Goal: Obtain resource: Download file/media

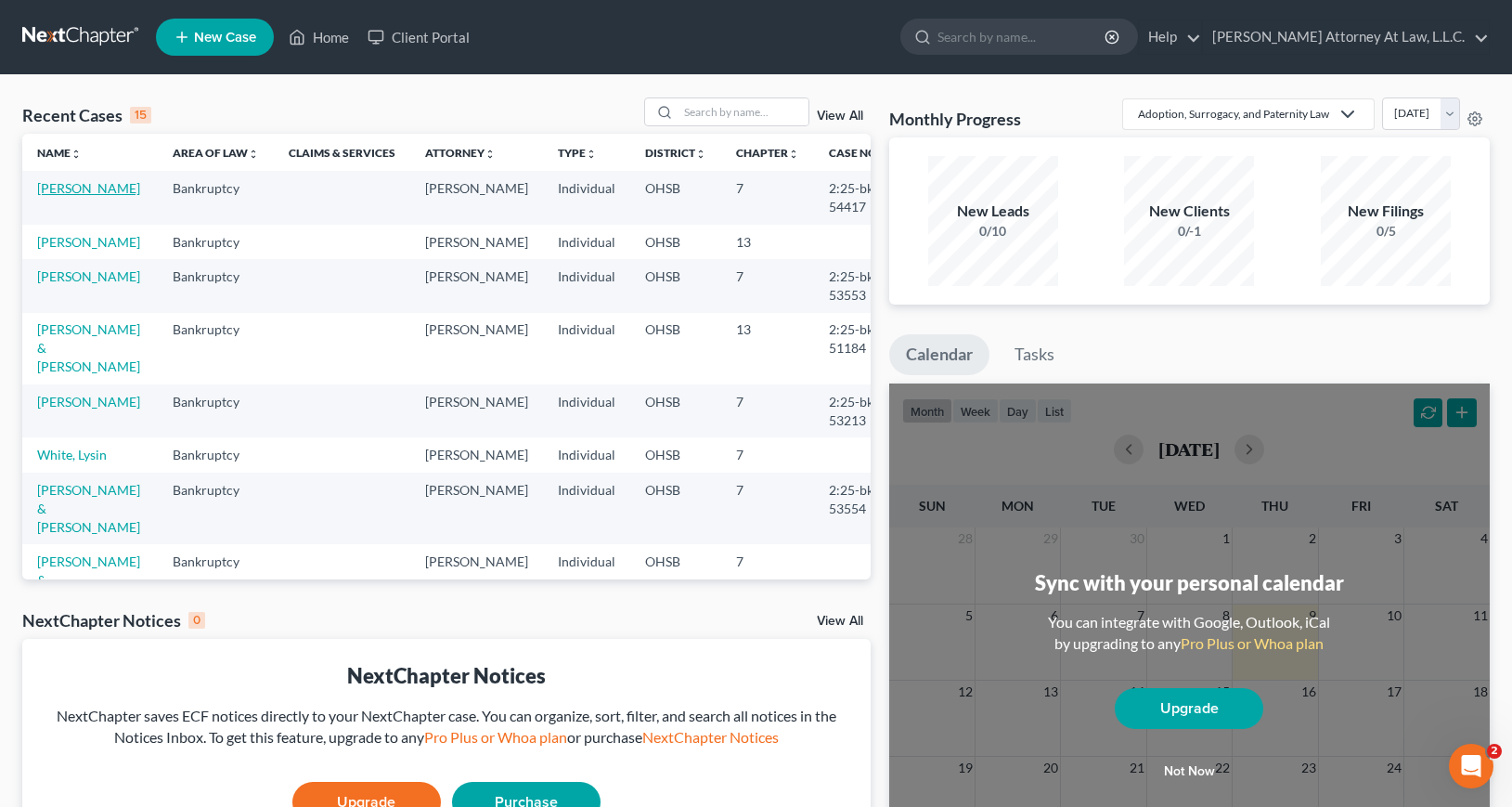
click at [97, 189] on link "[PERSON_NAME]" at bounding box center [88, 188] width 103 height 16
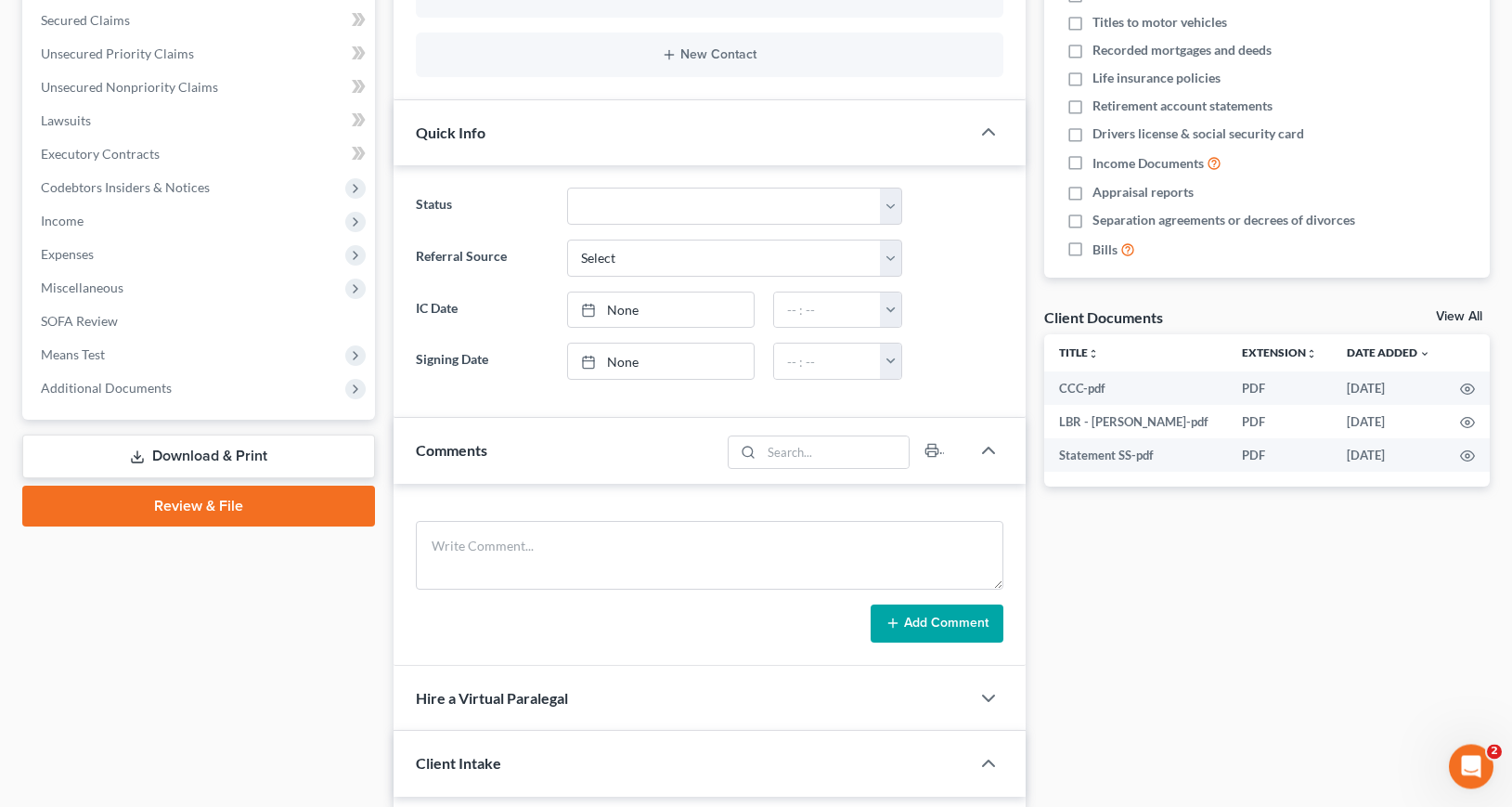
scroll to position [401, 0]
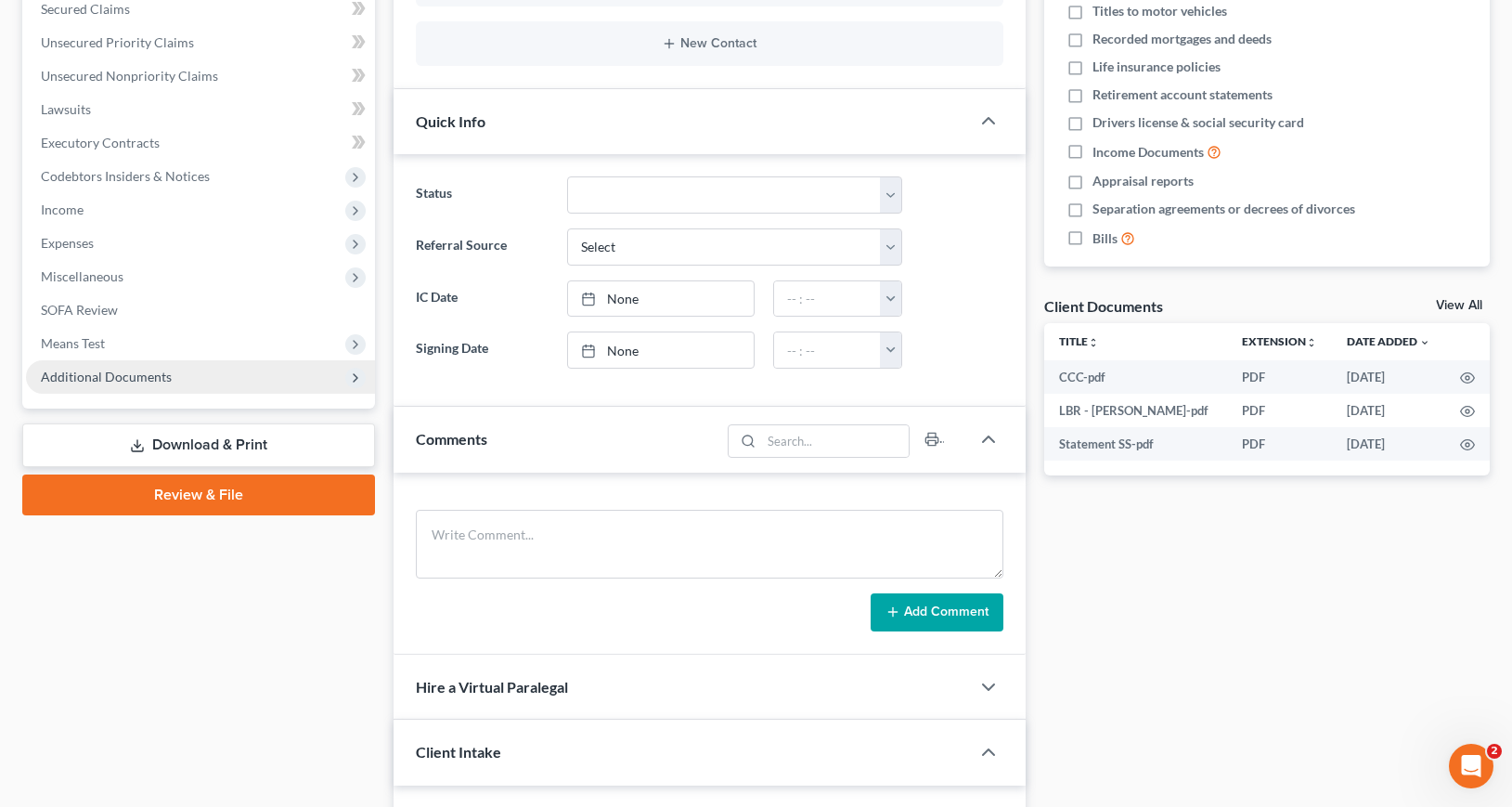
click at [189, 438] on link "Download & Print" at bounding box center [198, 445] width 353 height 43
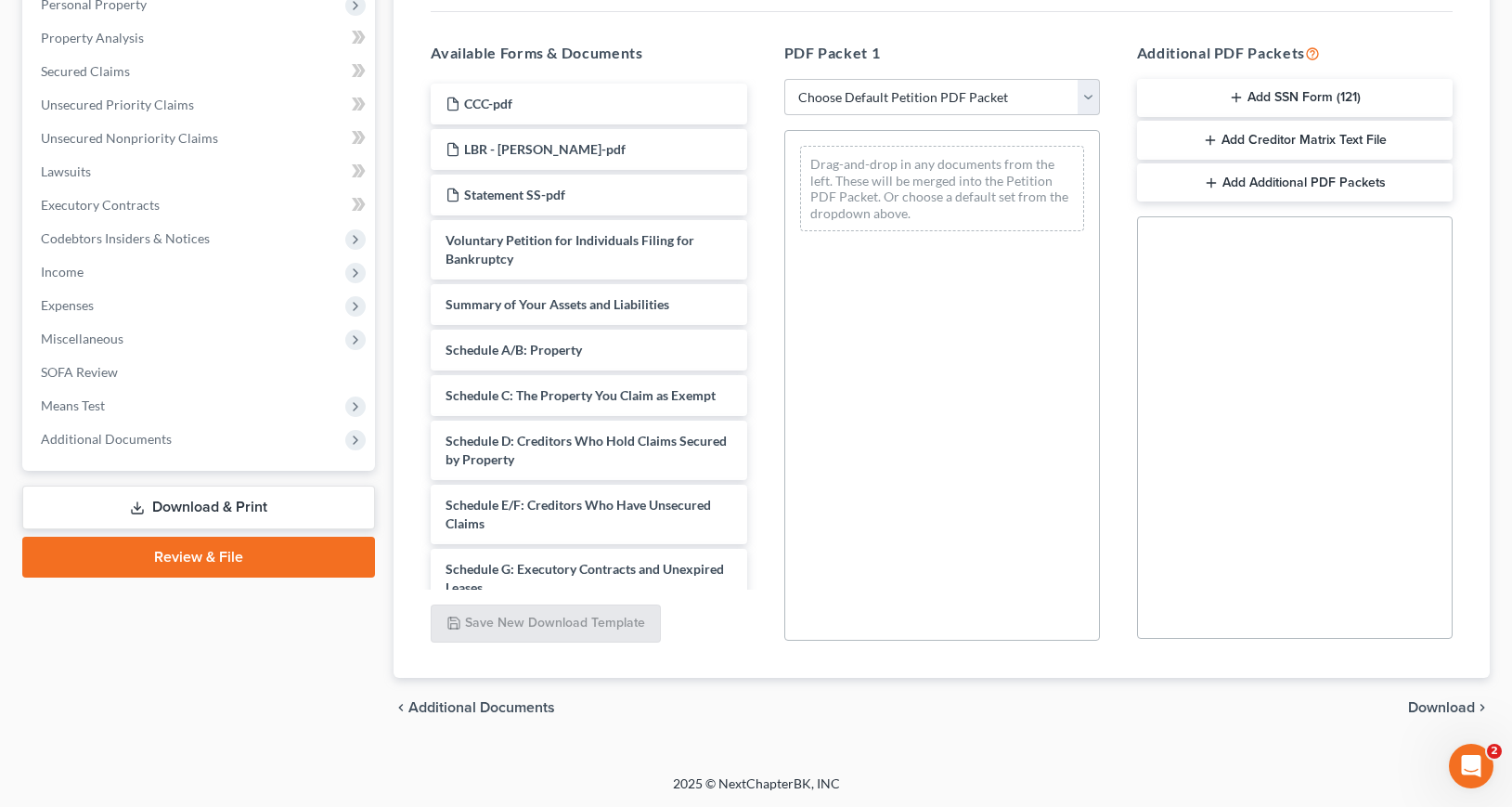
click at [1214, 92] on button "Add SSN Form (121)" at bounding box center [1295, 98] width 316 height 39
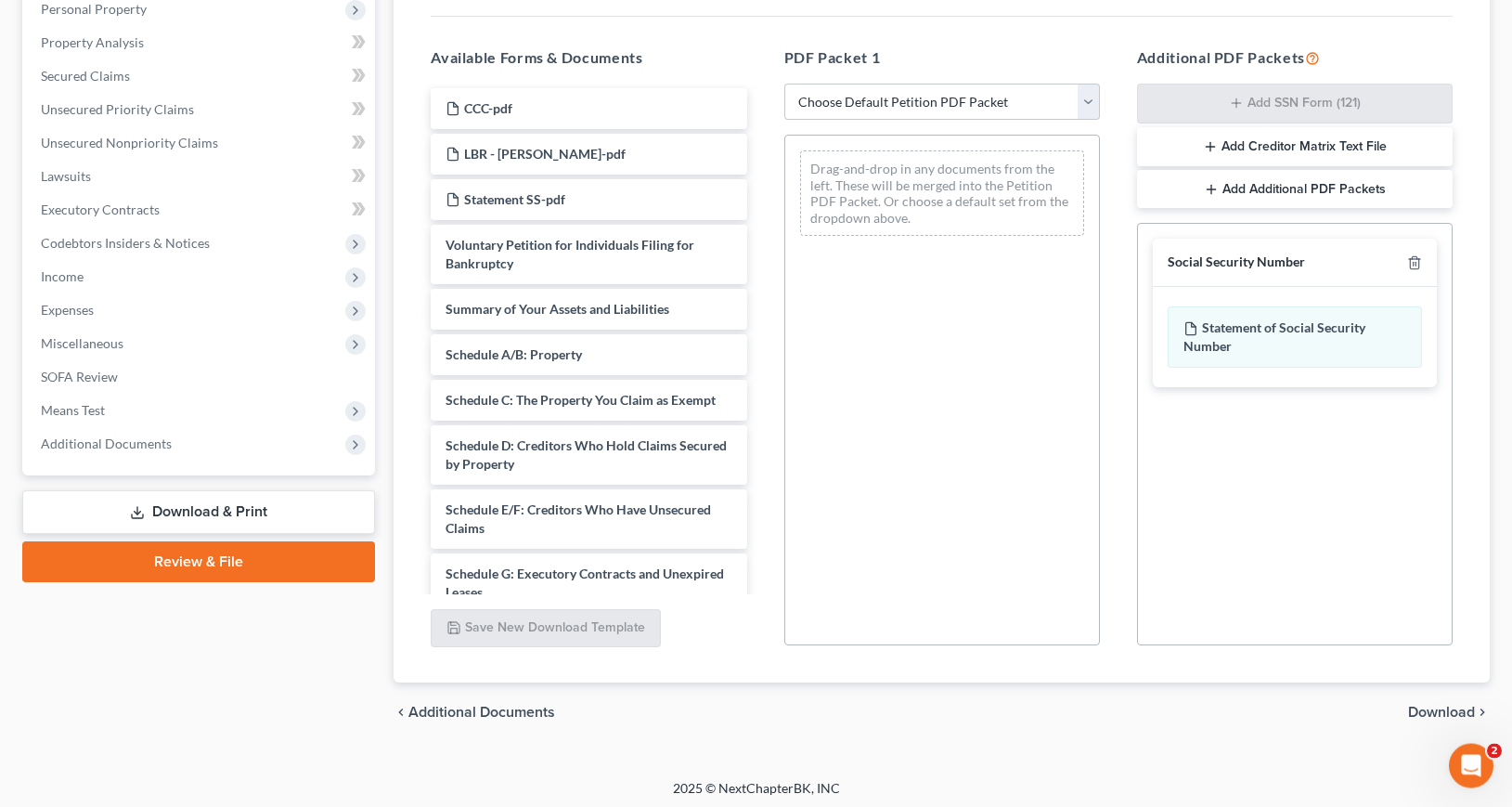
scroll to position [339, 0]
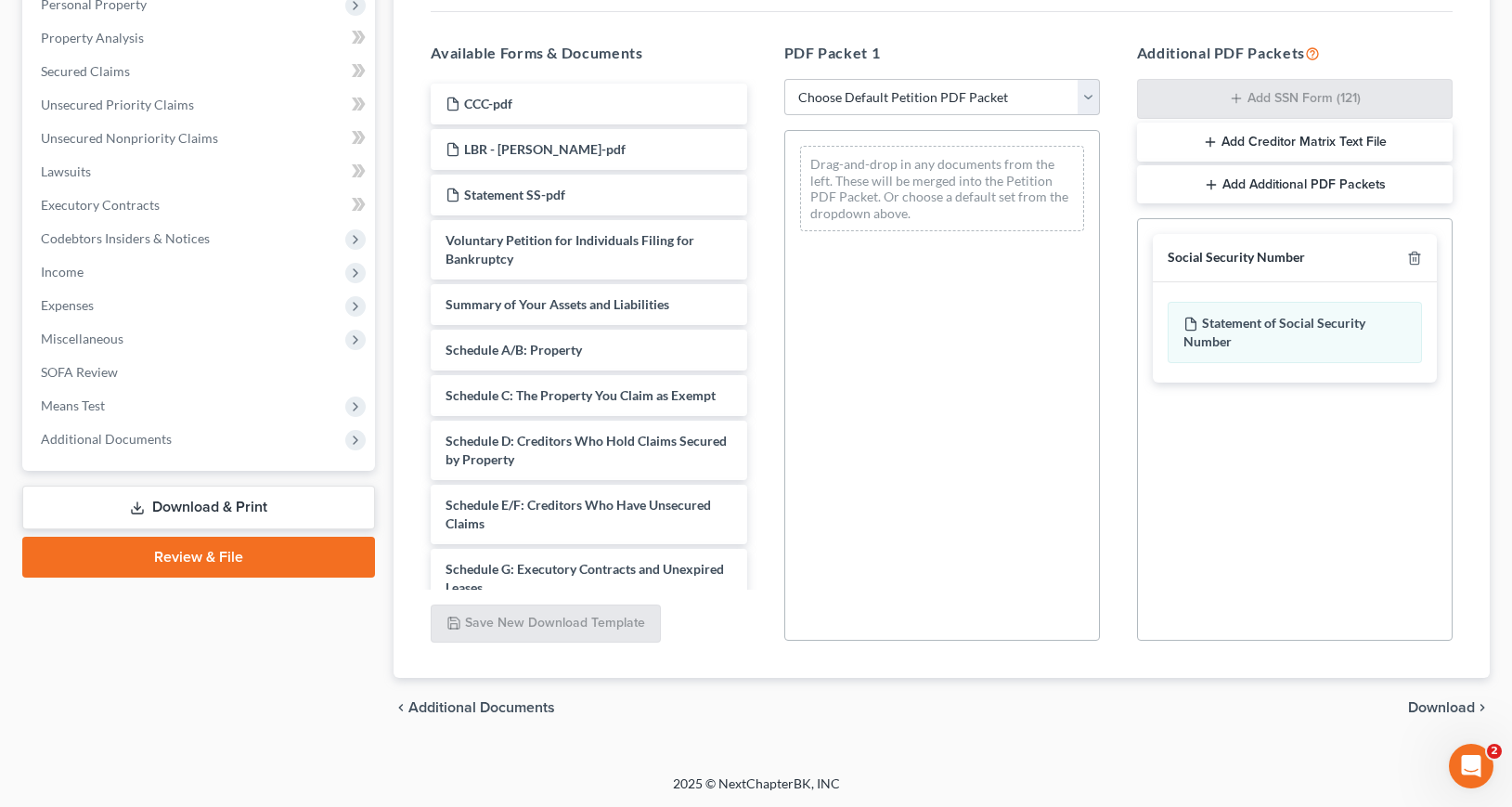
click at [1456, 710] on span "Download" at bounding box center [1441, 707] width 67 height 15
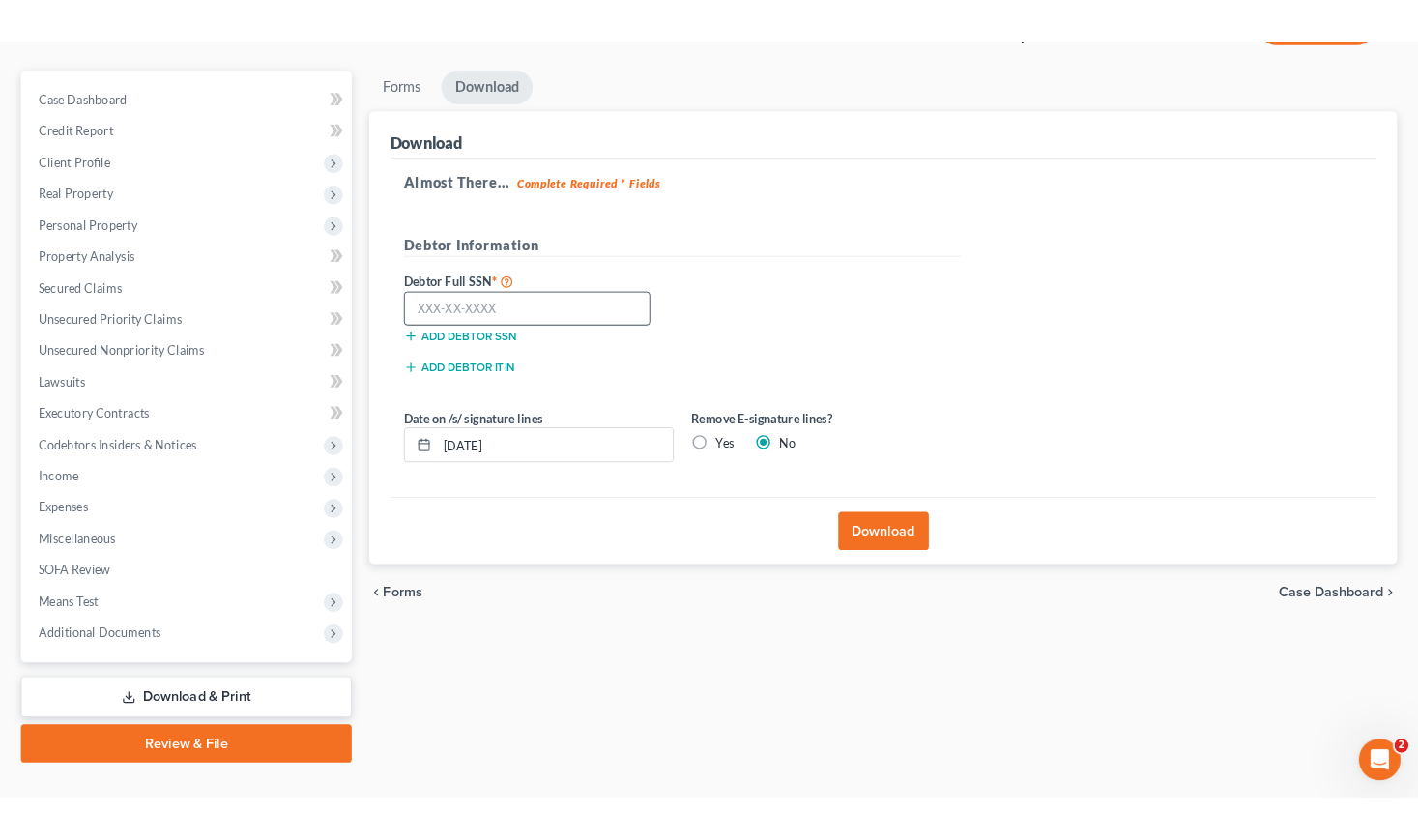
scroll to position [139, 0]
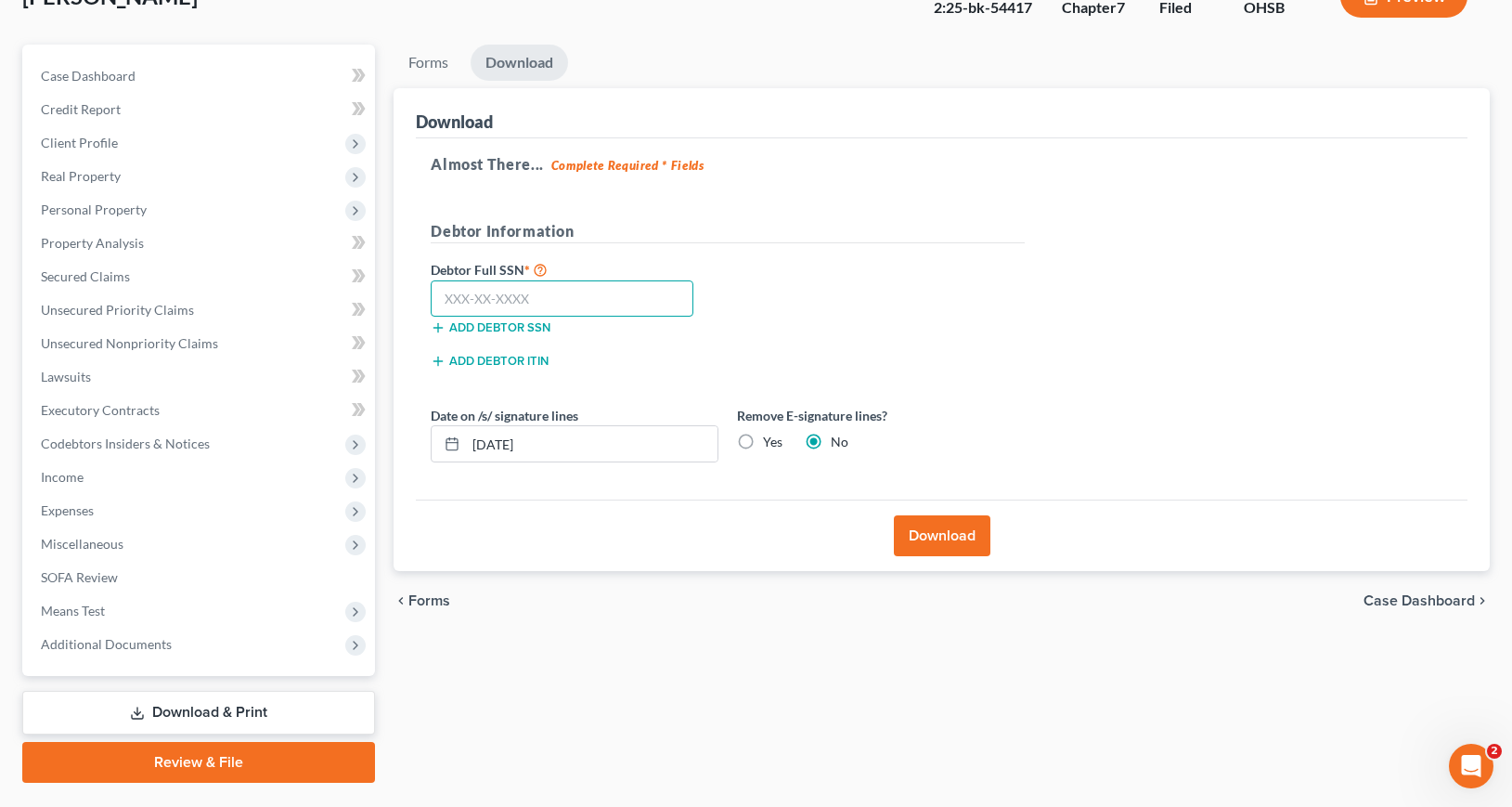
click at [618, 302] on input "text" at bounding box center [561, 298] width 262 height 37
type input "273-72-1721"
click at [928, 536] on button "Download" at bounding box center [942, 535] width 97 height 40
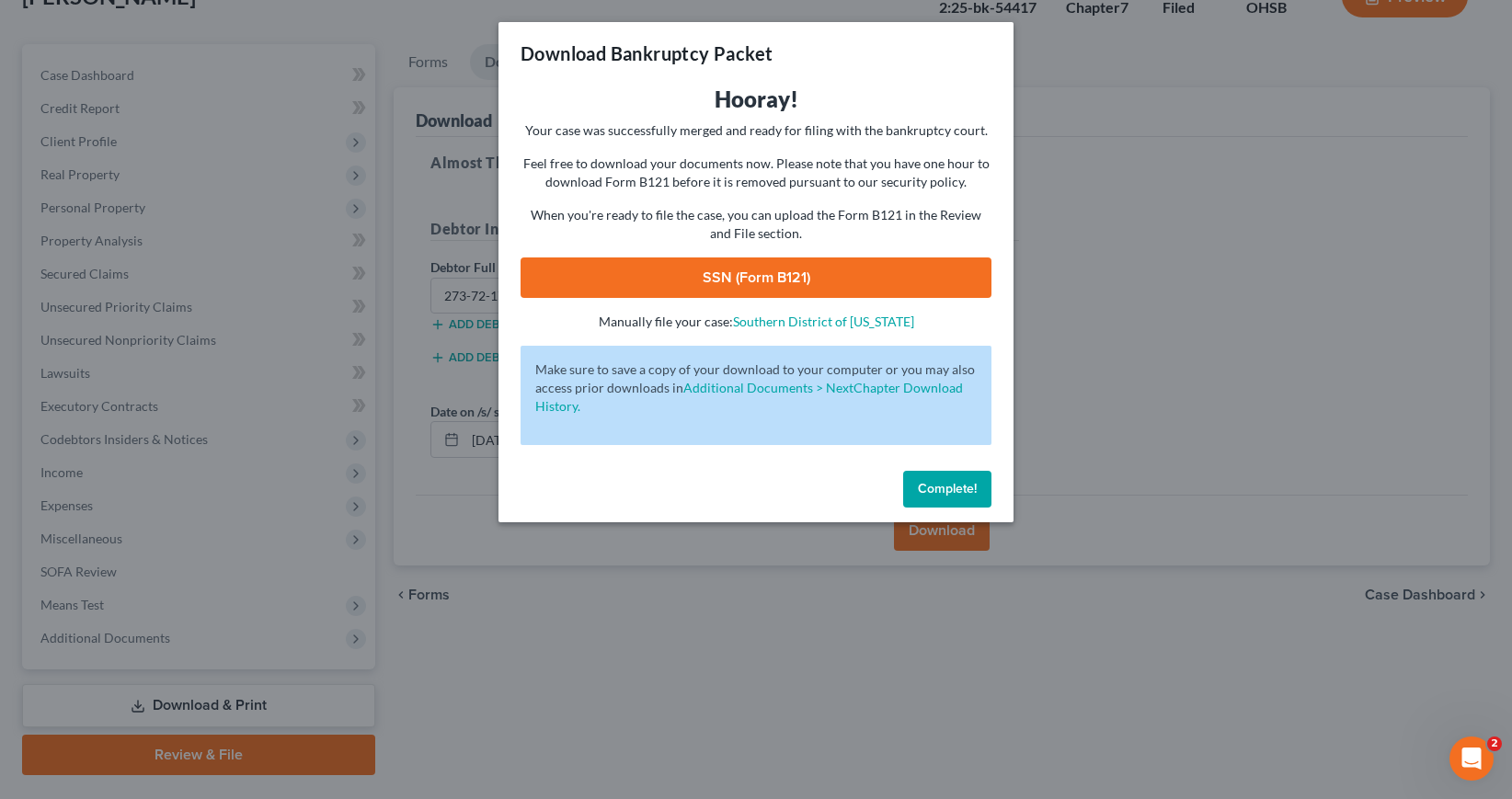
click at [882, 274] on link "SSN (Form B121)" at bounding box center [756, 277] width 470 height 40
